Goal: Task Accomplishment & Management: Use online tool/utility

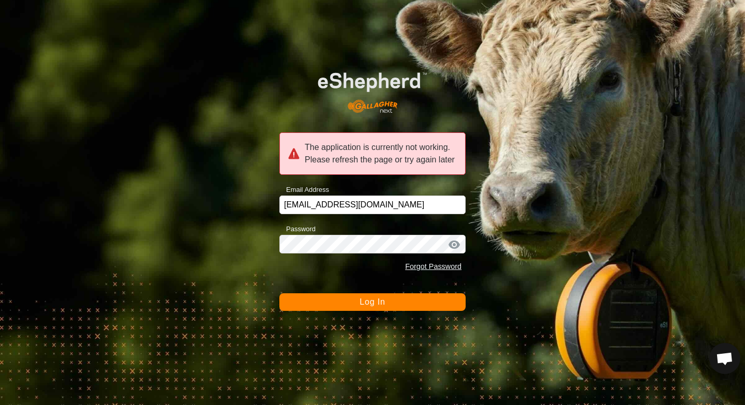
click at [335, 300] on button "Log In" at bounding box center [372, 302] width 186 height 18
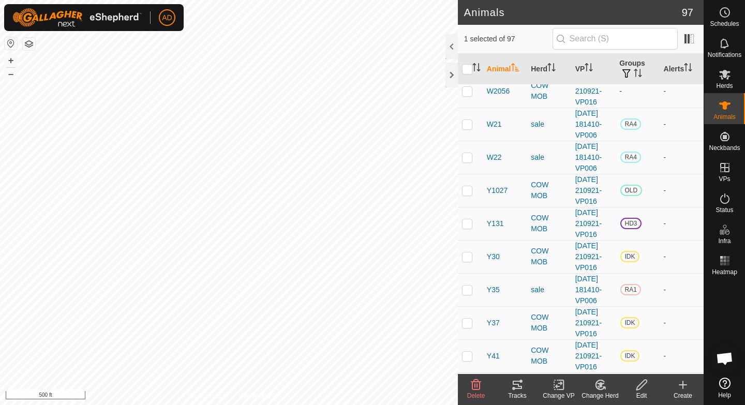
scroll to position [2449, 0]
checkbox input "false"
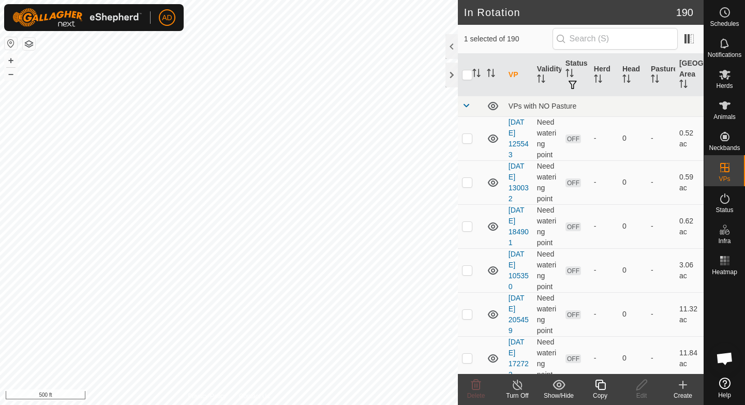
click at [601, 387] on icon at bounding box center [600, 385] width 13 height 12
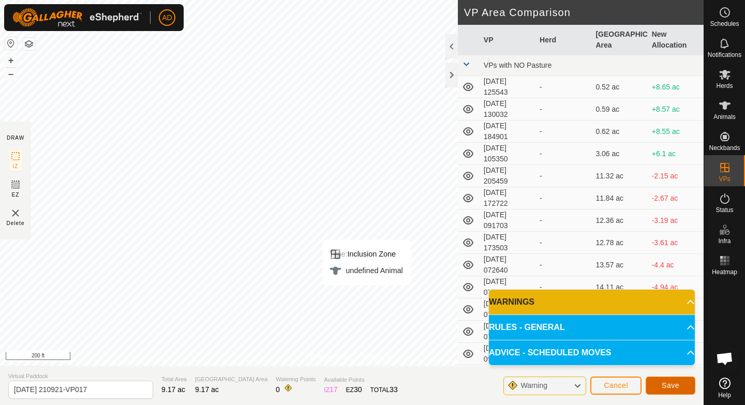
click at [667, 383] on span "Save" at bounding box center [671, 385] width 18 height 8
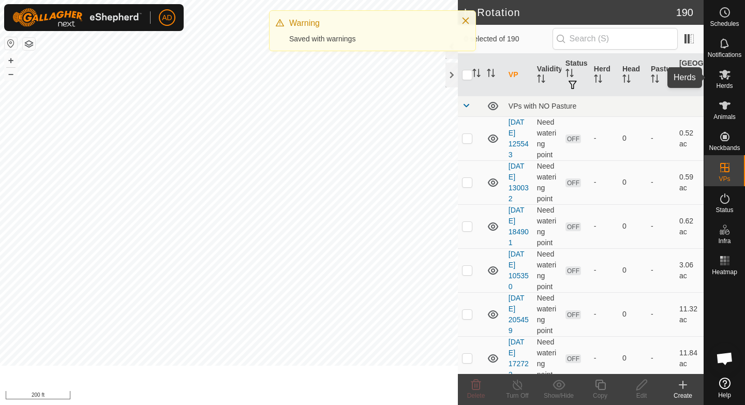
click at [731, 83] on span "Herds" at bounding box center [724, 86] width 17 height 6
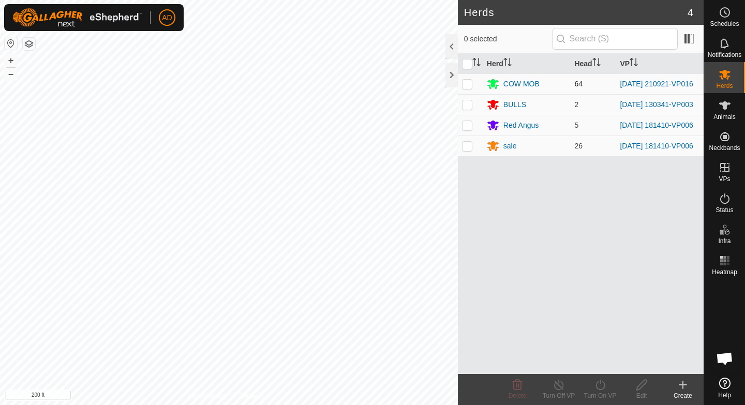
click at [467, 82] on p-checkbox at bounding box center [467, 84] width 10 height 8
checkbox input "true"
click at [606, 388] on icon at bounding box center [600, 385] width 13 height 12
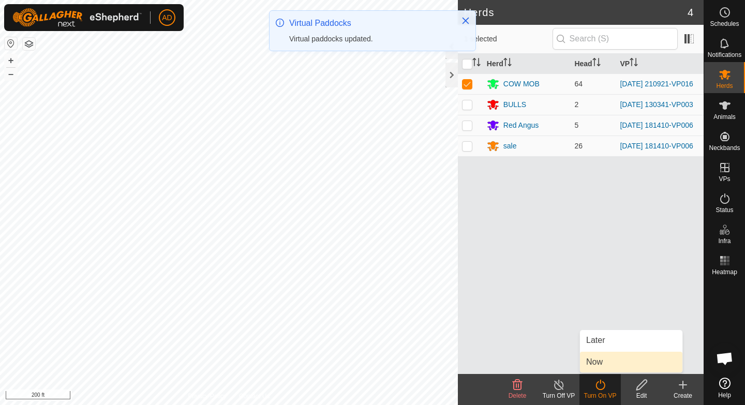
click at [609, 360] on link "Now" at bounding box center [631, 362] width 102 height 21
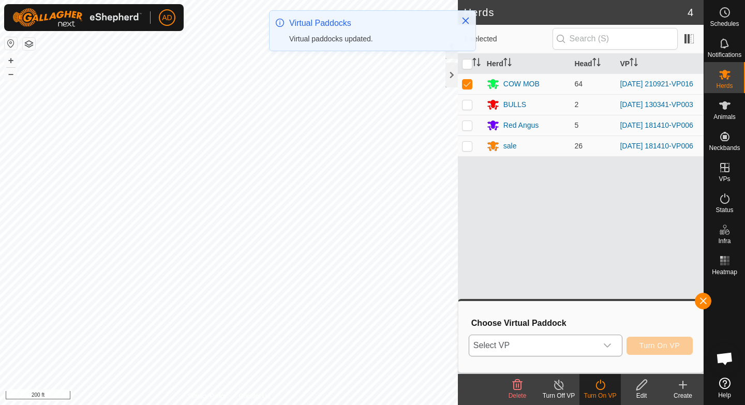
click at [524, 346] on span "Select VP" at bounding box center [533, 345] width 128 height 21
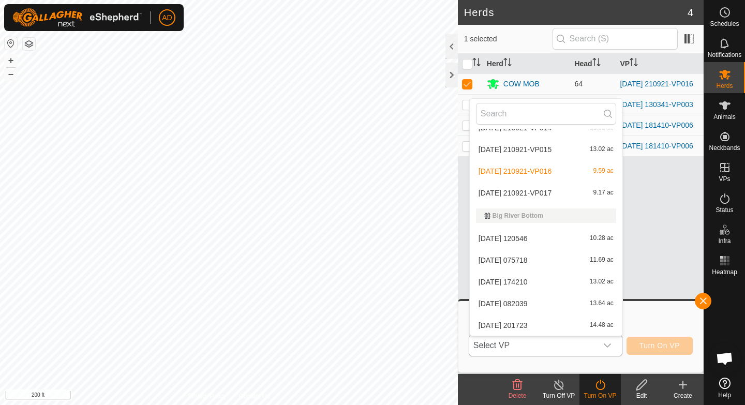
scroll to position [813, 0]
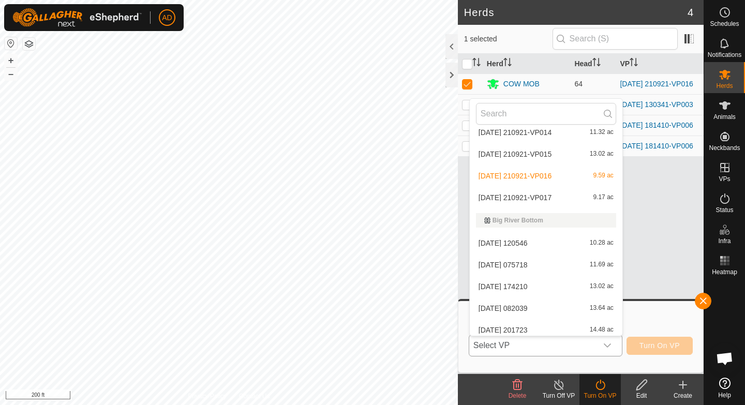
click at [529, 204] on li "[DATE] 210921-VP017 9.17 ac" at bounding box center [546, 197] width 153 height 21
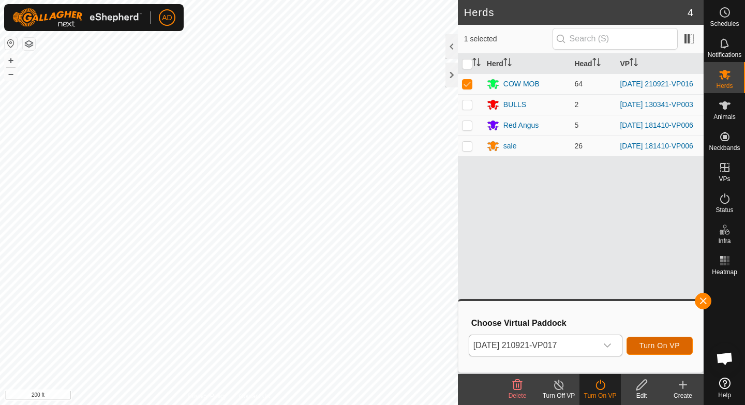
click at [649, 343] on span "Turn On VP" at bounding box center [659, 345] width 40 height 8
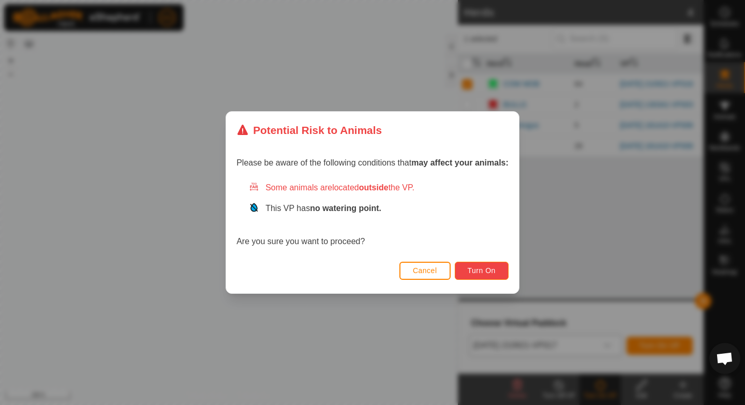
click at [499, 266] on button "Turn On" at bounding box center [482, 271] width 54 height 18
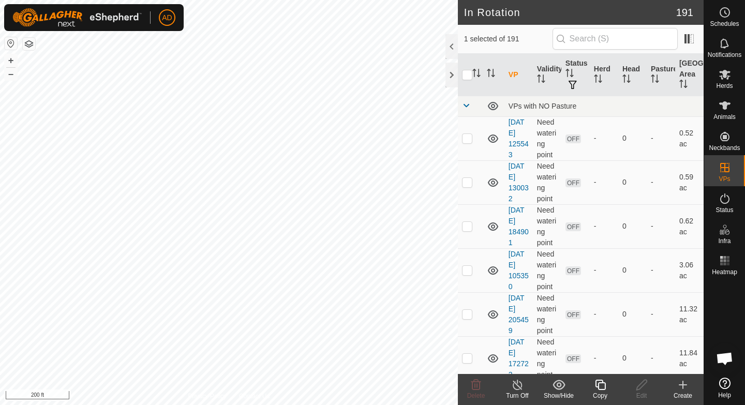
click at [604, 385] on icon at bounding box center [600, 385] width 13 height 12
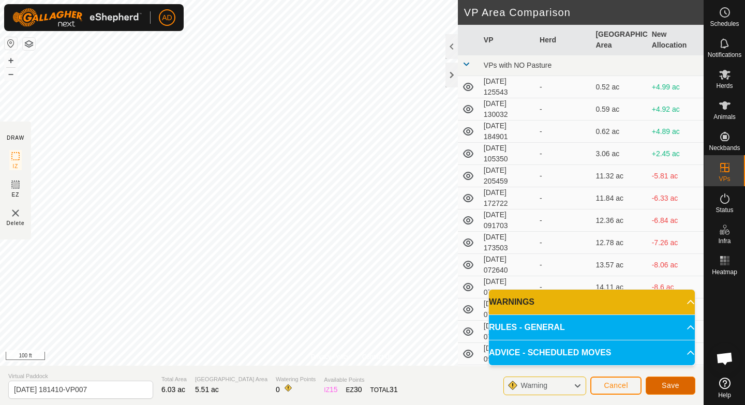
click at [668, 388] on span "Save" at bounding box center [671, 385] width 18 height 8
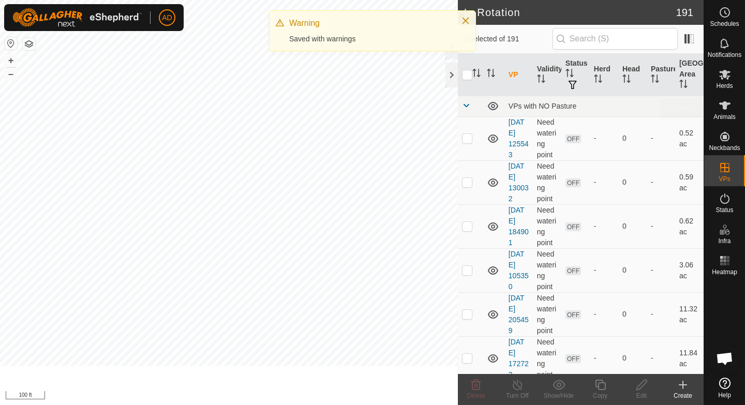
click at [728, 78] on icon at bounding box center [724, 75] width 11 height 10
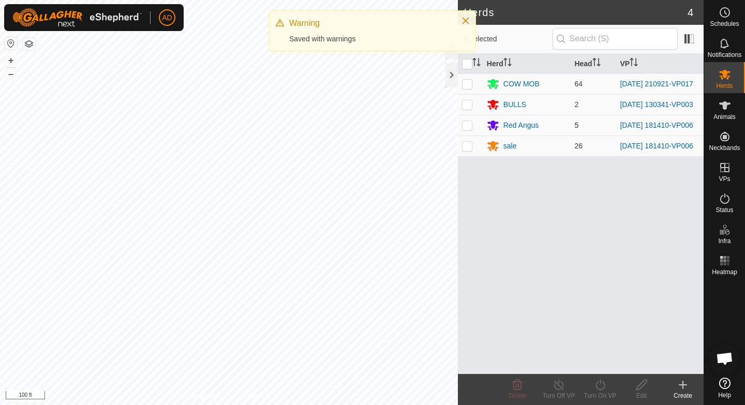
click at [469, 126] on p-checkbox at bounding box center [467, 125] width 10 height 8
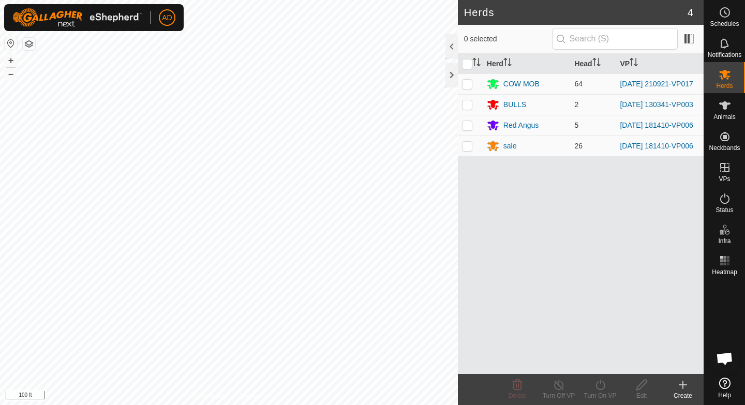
checkbox input "true"
click at [465, 155] on td at bounding box center [470, 146] width 25 height 21
checkbox input "true"
click at [606, 387] on icon at bounding box center [600, 385] width 13 height 12
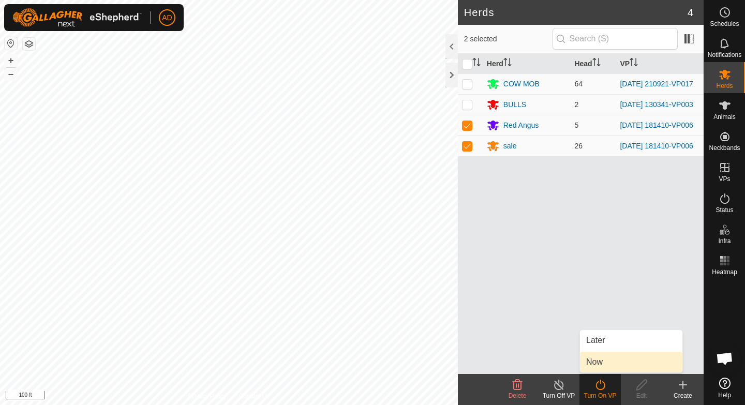
click at [605, 367] on link "Now" at bounding box center [631, 362] width 102 height 21
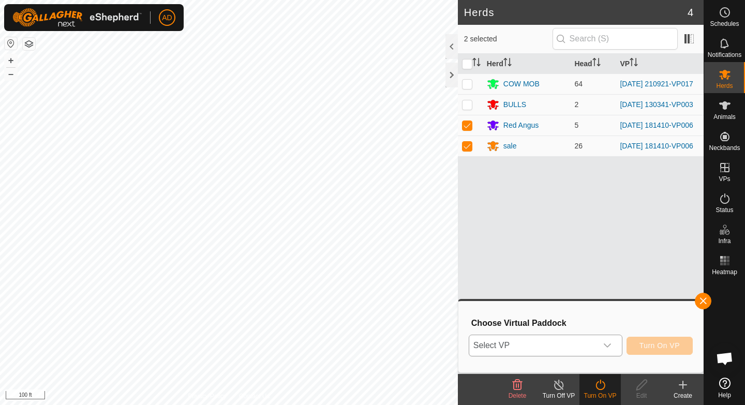
click at [599, 346] on div "dropdown trigger" at bounding box center [607, 345] width 21 height 21
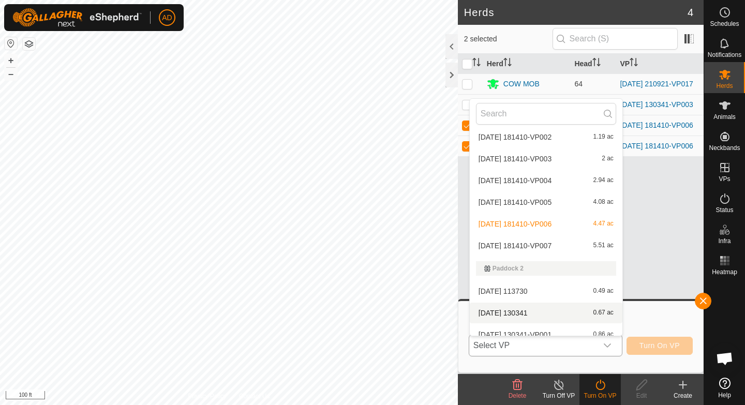
scroll to position [2207, 0]
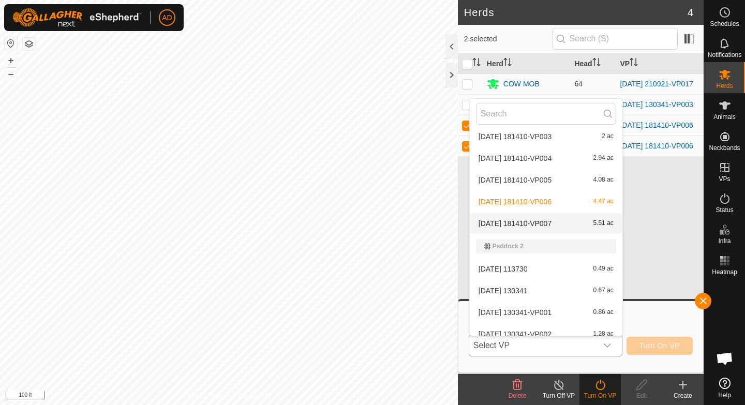
click at [557, 225] on li "[DATE] 181410-VP007 5.51 ac" at bounding box center [546, 223] width 153 height 21
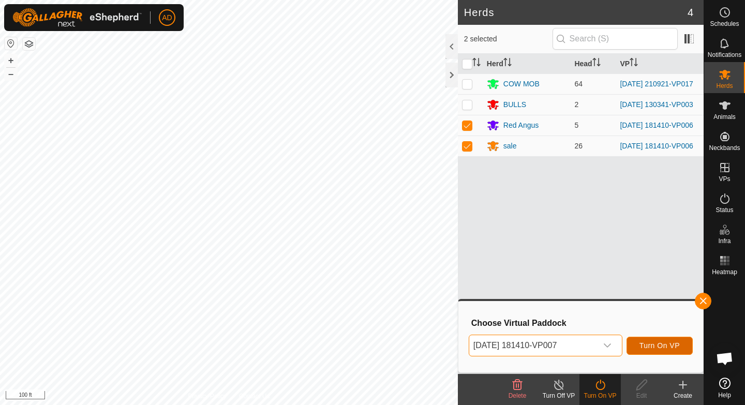
click at [663, 348] on span "Turn On VP" at bounding box center [659, 345] width 40 height 8
click at [597, 341] on div "dropdown trigger" at bounding box center [607, 345] width 21 height 21
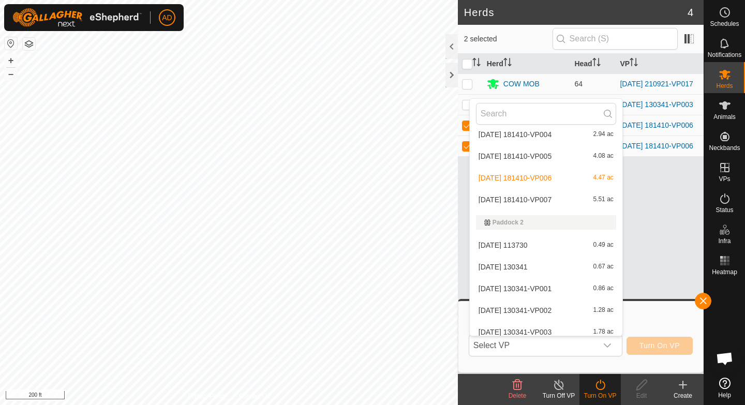
scroll to position [2221, 0]
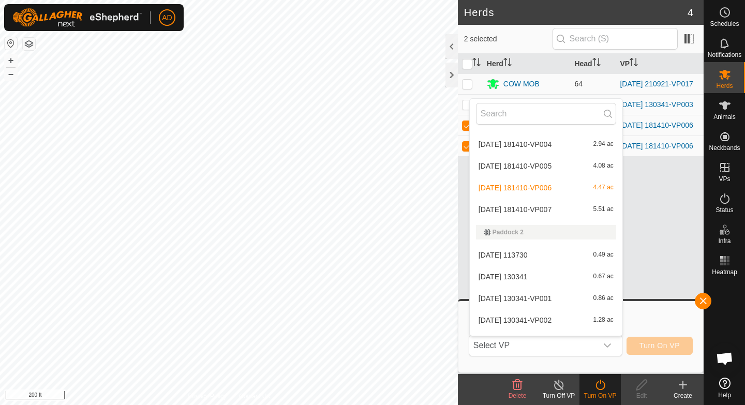
click at [555, 210] on li "[DATE] 181410-VP007 5.51 ac" at bounding box center [546, 209] width 153 height 21
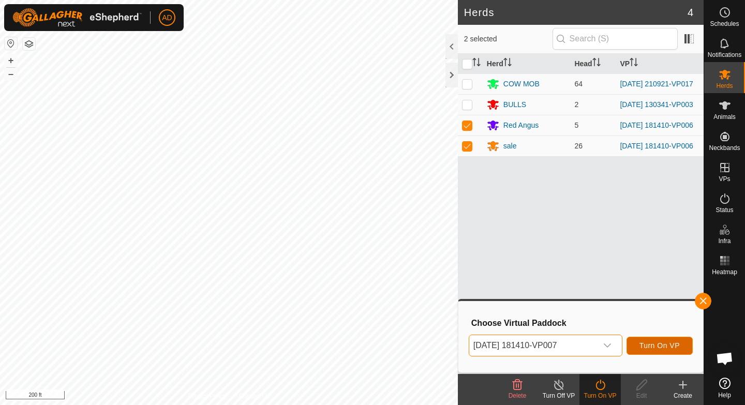
click at [642, 348] on span "Turn On VP" at bounding box center [659, 345] width 40 height 8
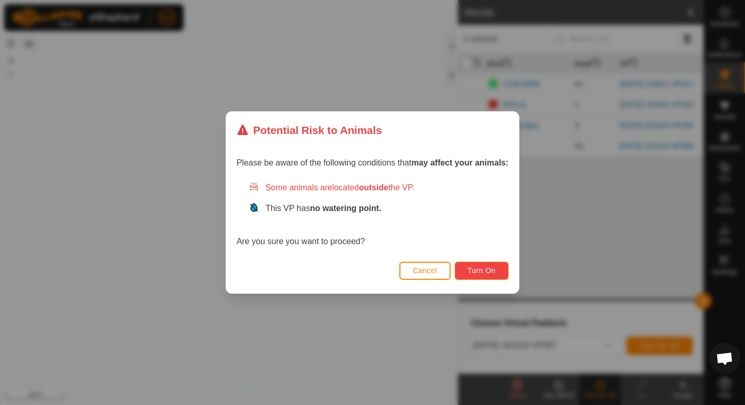
click at [475, 268] on span "Turn On" at bounding box center [482, 270] width 28 height 8
